Goal: Task Accomplishment & Management: Use online tool/utility

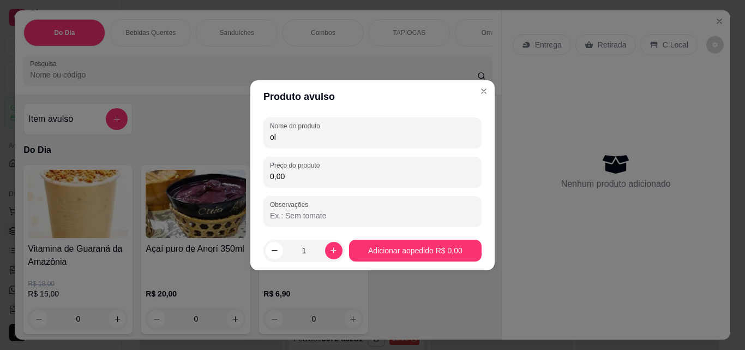
scroll to position [103, 0]
type input "o"
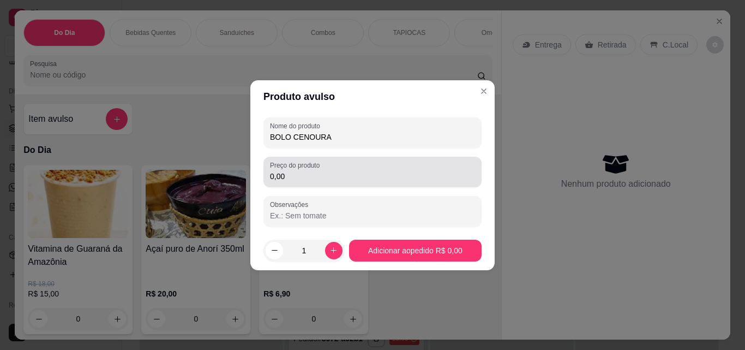
type input "BOLO CENOURA"
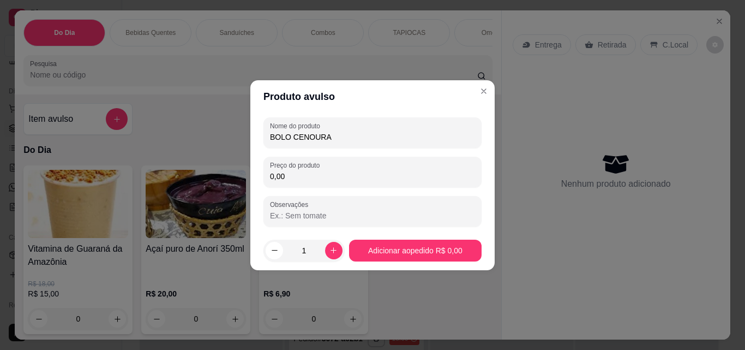
click at [313, 180] on input "0,00" at bounding box center [372, 176] width 205 height 11
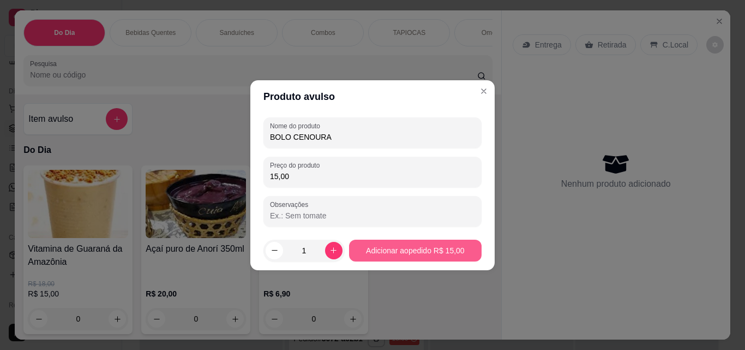
type input "15,00"
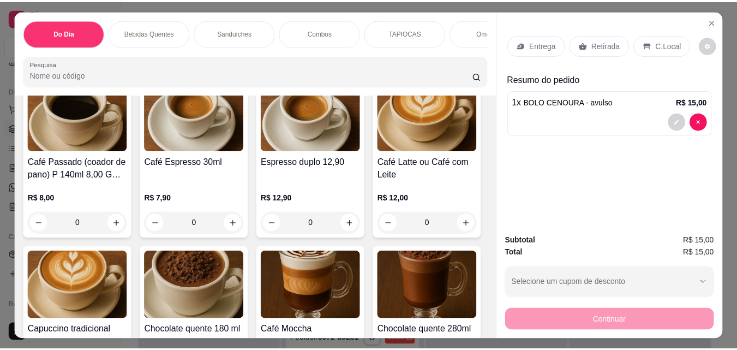
scroll to position [304, 0]
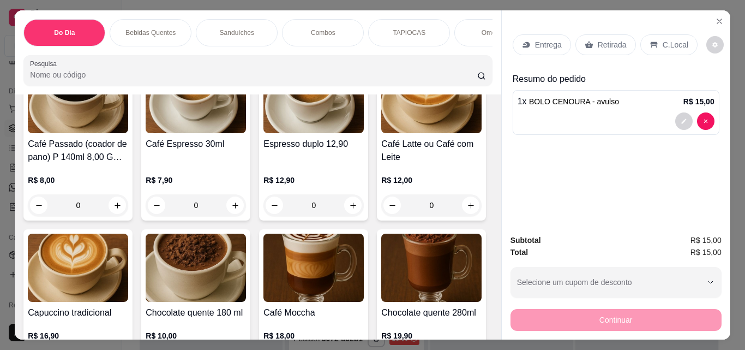
click at [381, 133] on img at bounding box center [431, 99] width 100 height 68
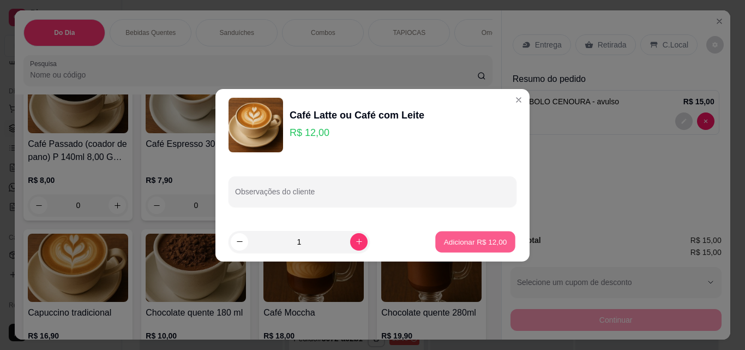
click at [485, 240] on p "Adicionar R$ 12,00" at bounding box center [475, 241] width 63 height 10
type input "1"
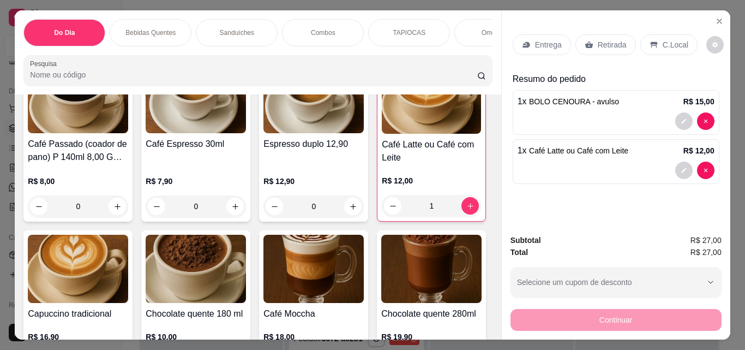
click at [604, 40] on p "Retirada" at bounding box center [612, 44] width 29 height 11
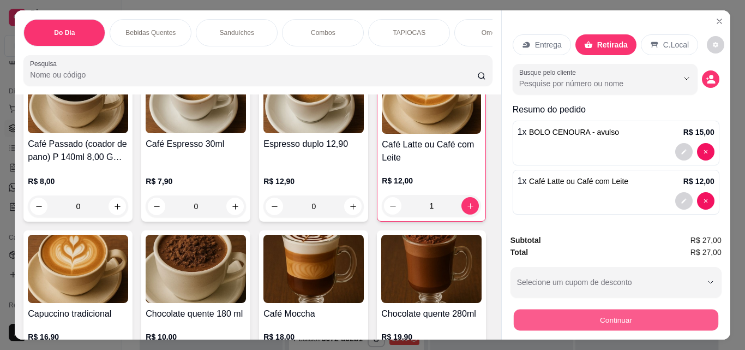
click at [634, 313] on button "Continuar" at bounding box center [615, 319] width 205 height 21
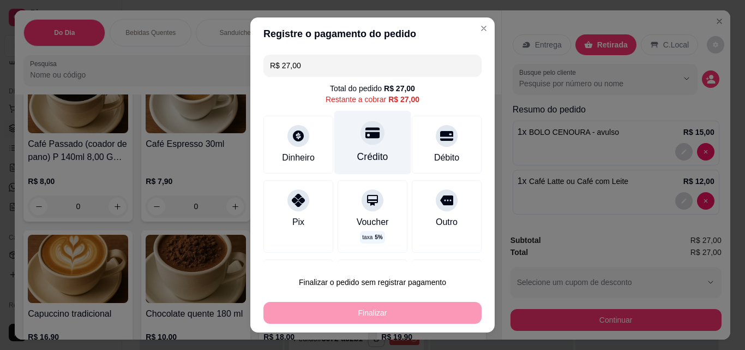
click at [367, 147] on div "Crédito" at bounding box center [372, 143] width 77 height 64
type input "R$ 0,00"
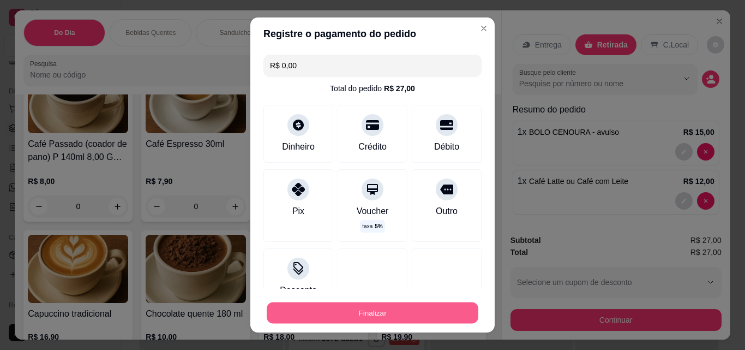
click at [370, 314] on button "Finalizar" at bounding box center [373, 312] width 212 height 21
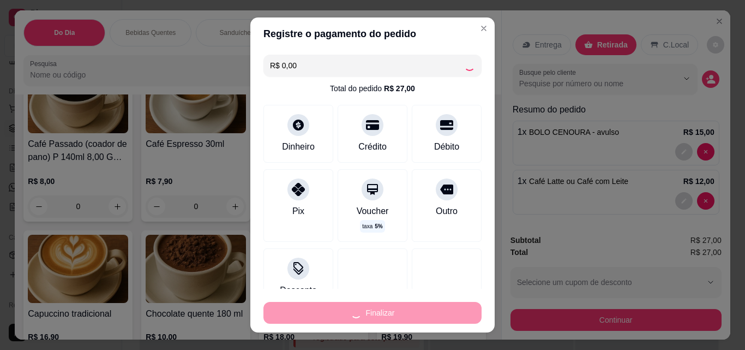
type input "0"
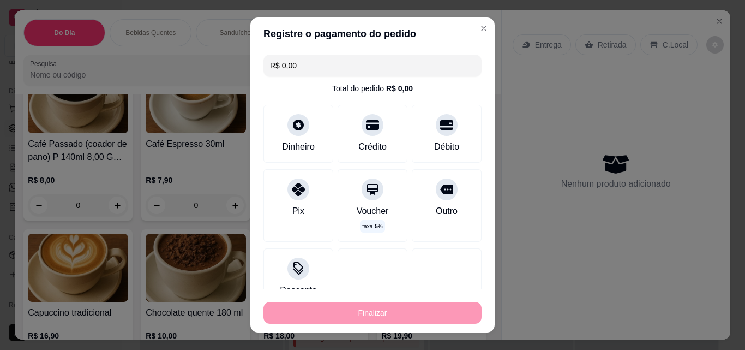
type input "-R$ 27,00"
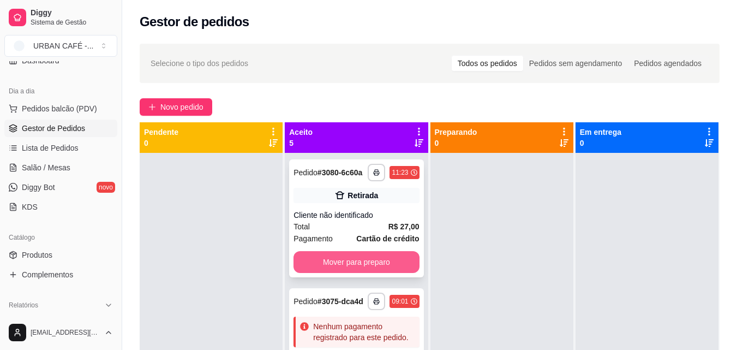
click at [393, 272] on button "Mover para preparo" at bounding box center [355, 262] width 125 height 22
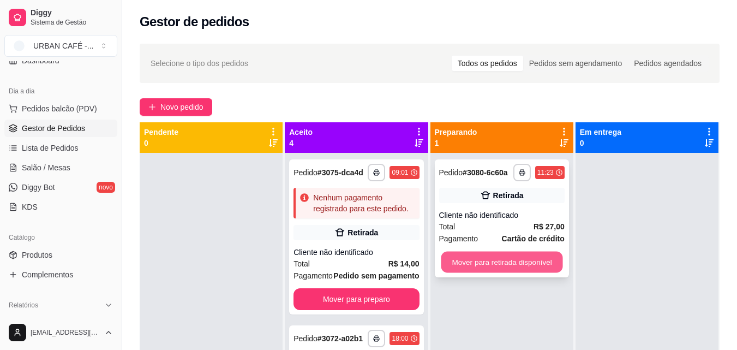
click at [520, 260] on button "Mover para retirada disponível" at bounding box center [502, 261] width 122 height 21
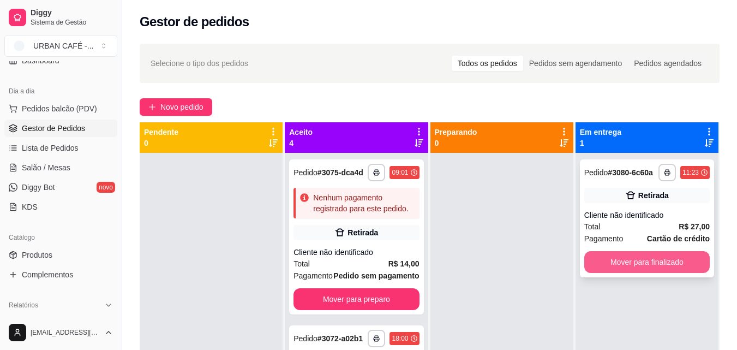
click at [642, 268] on button "Mover para finalizado" at bounding box center [646, 262] width 125 height 22
